Goal: Task Accomplishment & Management: Use online tool/utility

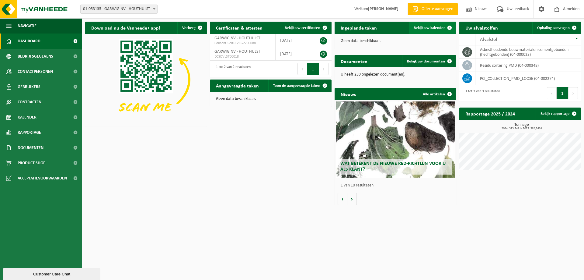
click at [440, 26] on span "Bekijk uw kalender" at bounding box center [429, 28] width 31 height 4
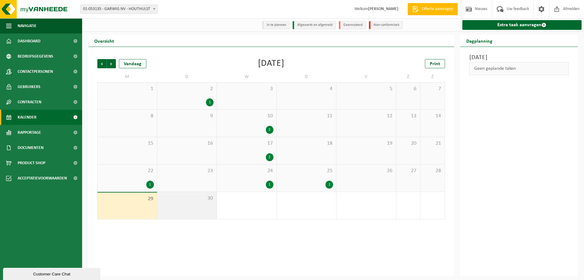
click at [175, 204] on div "30" at bounding box center [187, 205] width 60 height 27
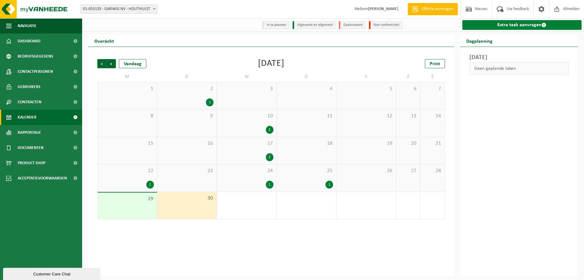
click at [492, 22] on link "Extra taak aanvragen" at bounding box center [522, 25] width 120 height 10
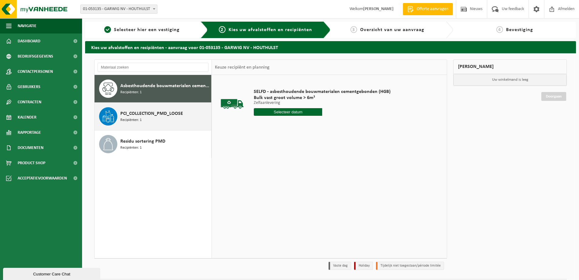
click at [157, 122] on div "PCI_COLLECTION_PMD_LOOSE Recipiënten: 1" at bounding box center [164, 116] width 89 height 18
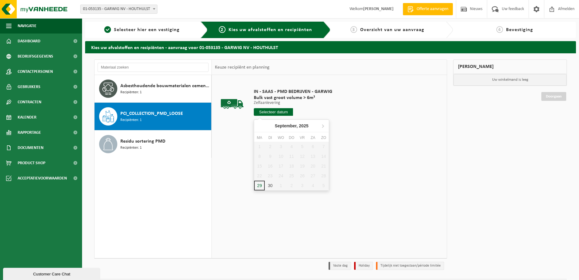
click at [255, 113] on input "text" at bounding box center [273, 112] width 39 height 8
click at [268, 186] on div "30" at bounding box center [270, 185] width 11 height 10
type input "Van 2025-09-30"
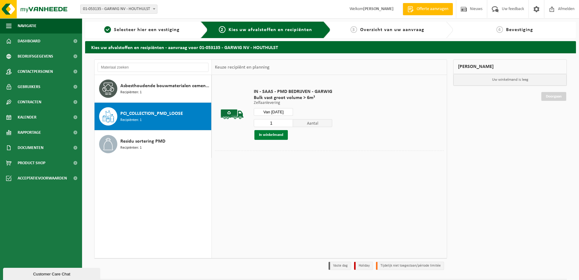
click at [280, 134] on button "In winkelmand" at bounding box center [271, 135] width 33 height 10
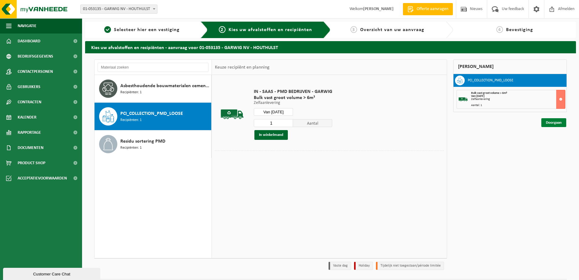
click at [552, 121] on link "Doorgaan" at bounding box center [554, 122] width 25 height 9
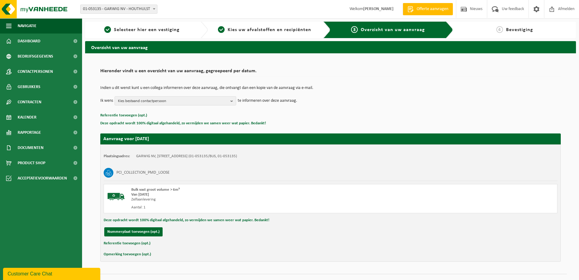
scroll to position [12, 0]
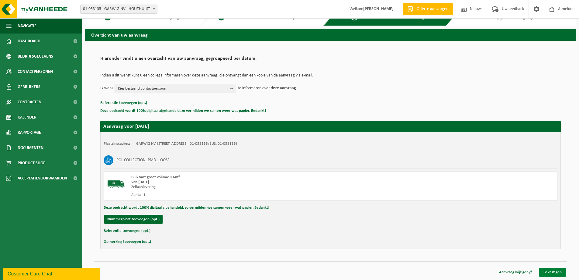
click at [558, 271] on link "Bevestigen" at bounding box center [552, 271] width 27 height 9
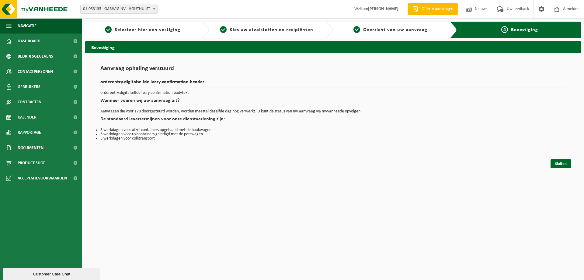
click at [387, 199] on html "Vestiging: 01-053135 - GARWIG NV - HOUTHULST 01-053135 - GARWIG NV - HOUTHULST …" at bounding box center [292, 140] width 584 height 280
